Goal: Transaction & Acquisition: Obtain resource

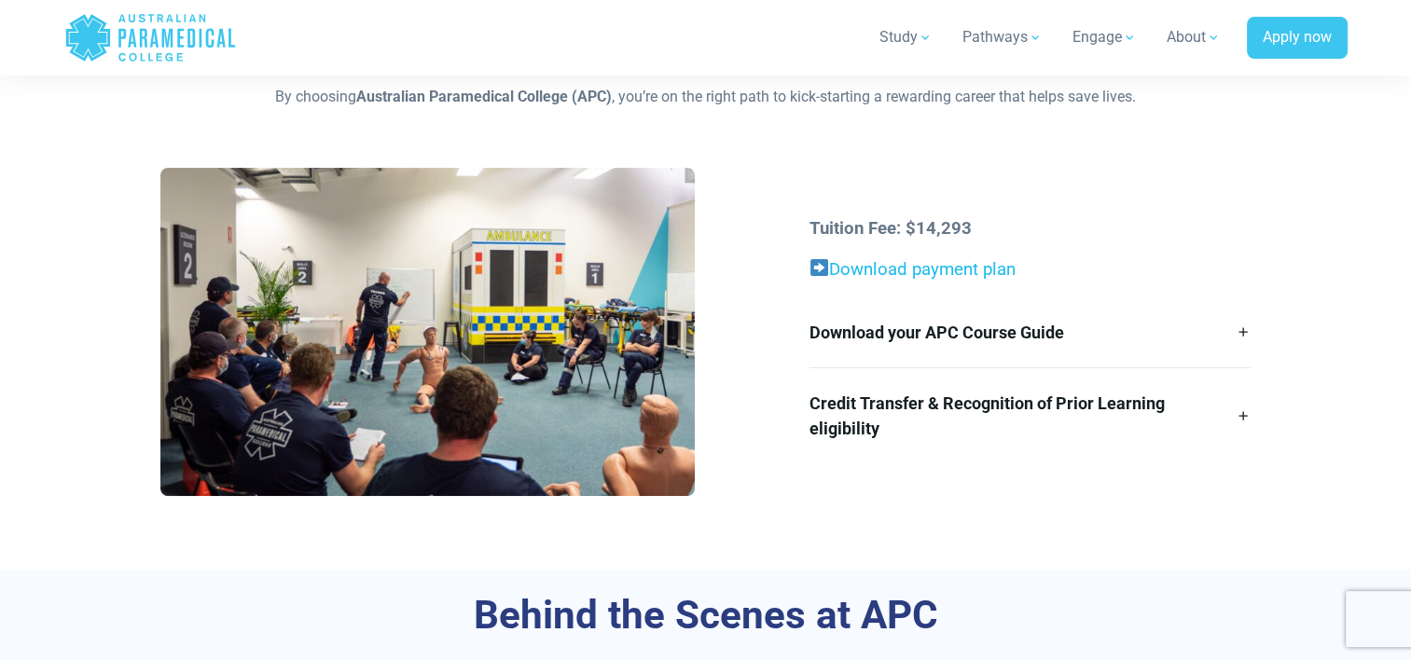
click at [948, 269] on link "Download payment plan" at bounding box center [913, 269] width 206 height 21
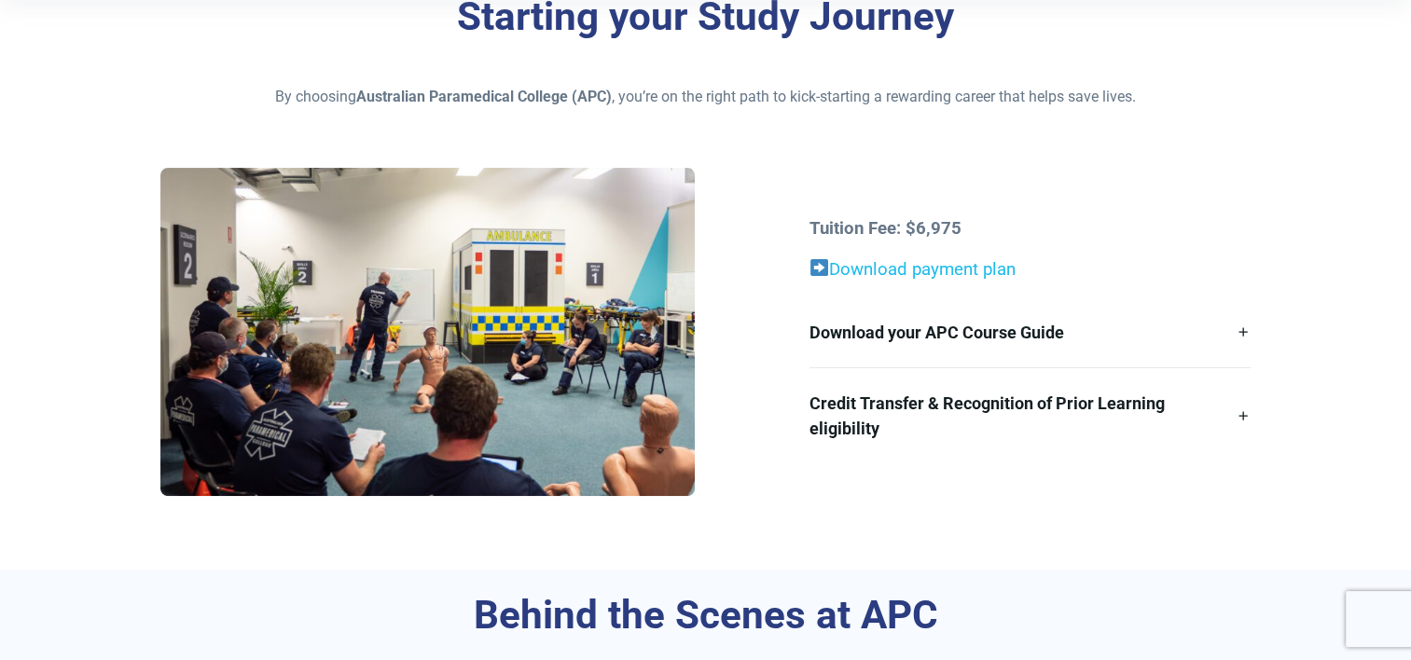
click at [975, 262] on link "Download payment plan" at bounding box center [922, 269] width 187 height 21
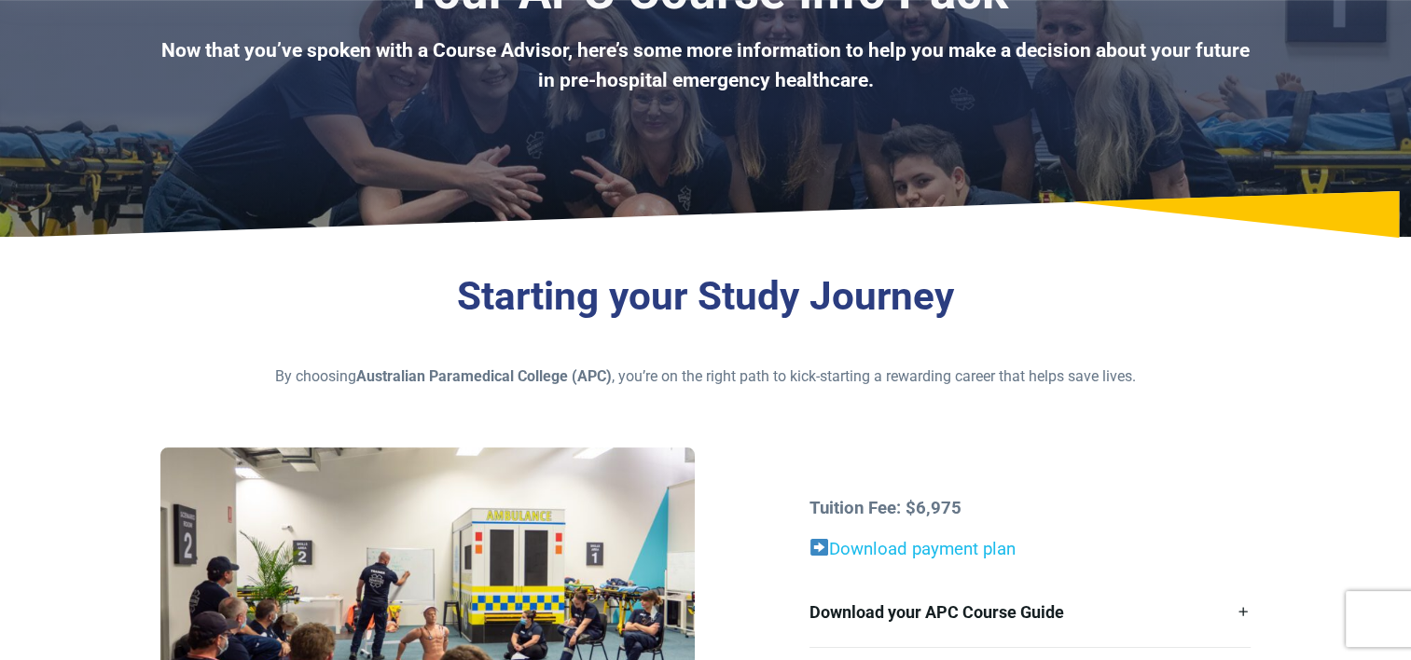
click at [925, 552] on link "Download payment plan" at bounding box center [922, 549] width 187 height 21
